Goal: Navigation & Orientation: Find specific page/section

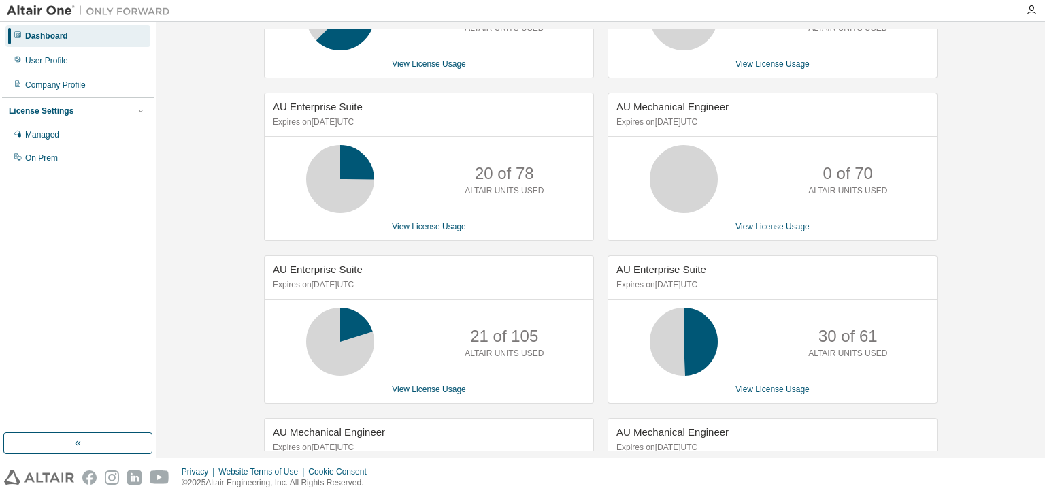
scroll to position [114, 0]
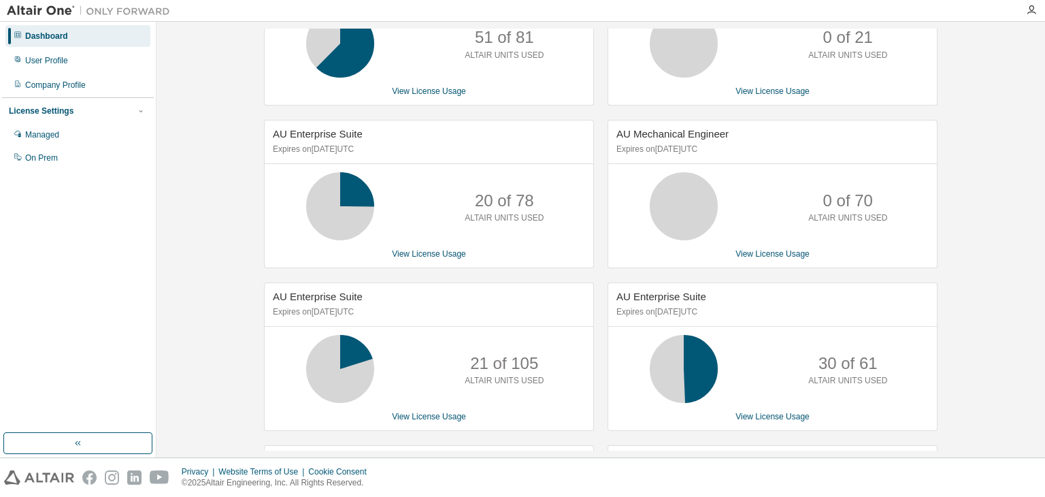
click at [596, 329] on div "AU Electronic Designer/Engineer Expires on April 15, 2026 UTC 0 of 21 ALTAIR UN…" at bounding box center [766, 364] width 344 height 814
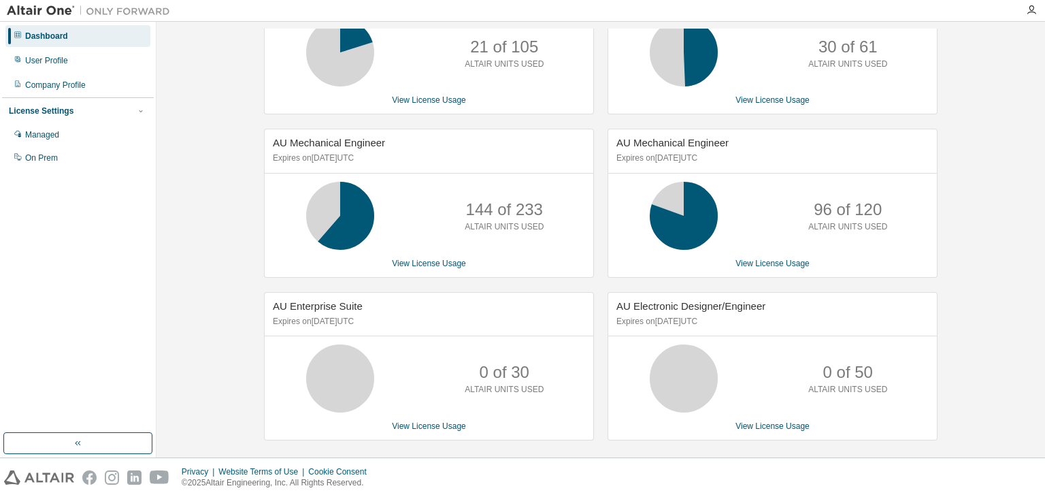
scroll to position [432, 0]
